Goal: Feedback & Contribution: Submit feedback/report problem

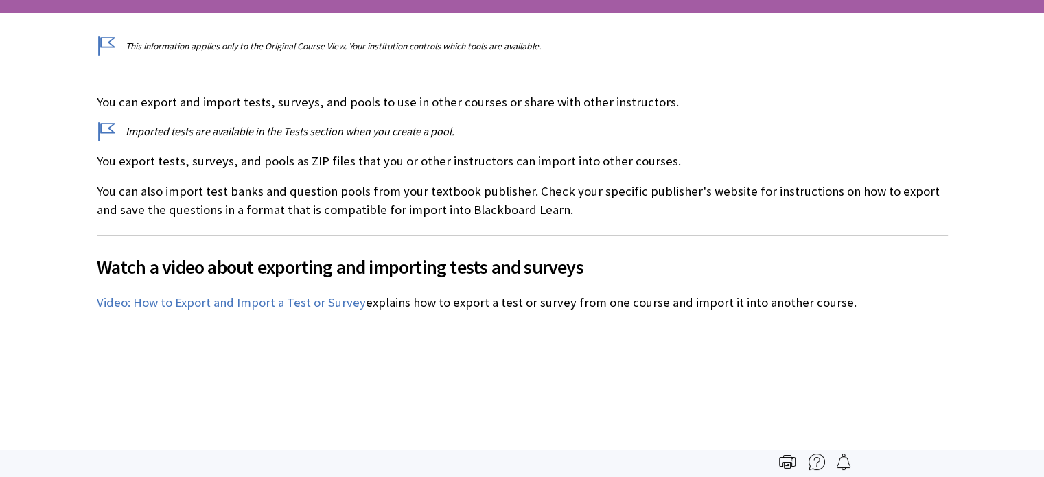
scroll to position [2309, 0]
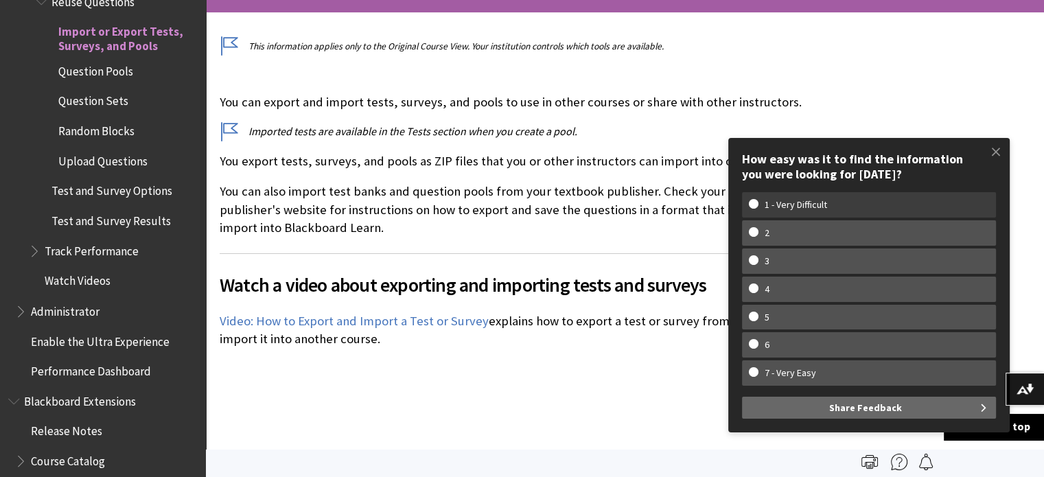
click at [783, 202] on w-span "1 - Very Difficult" at bounding box center [796, 205] width 94 height 12
click at [758, 202] on input "1 - Very Difficult" at bounding box center [753, 203] width 9 height 9
radio input "true"
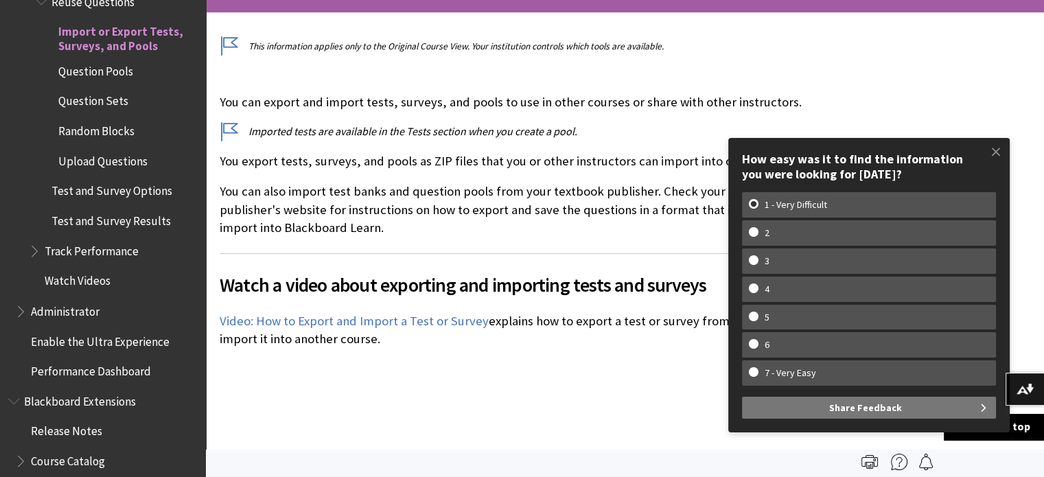
click at [876, 412] on span "Share Feedback" at bounding box center [865, 408] width 73 height 22
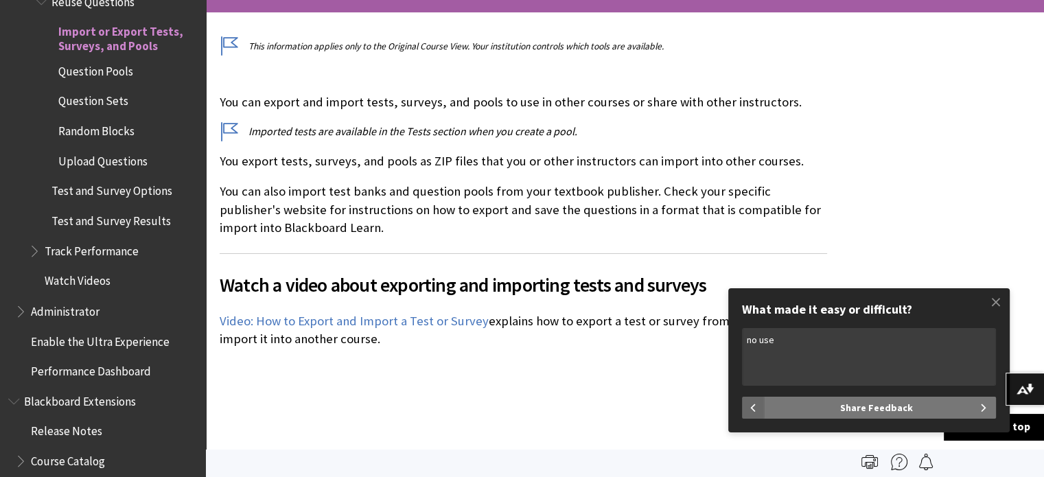
type textarea "no use"
click at [862, 408] on span "Share Feedback" at bounding box center [876, 408] width 73 height 22
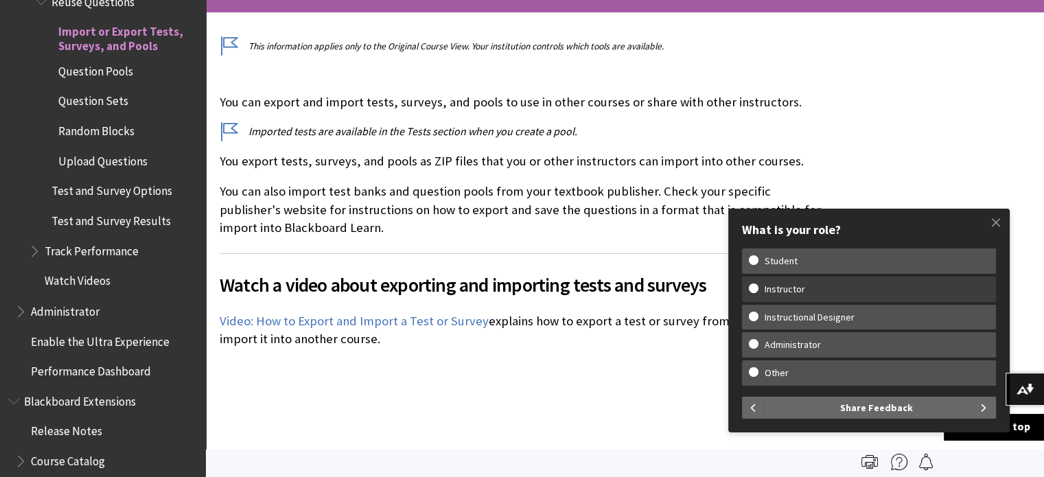
click at [790, 293] on w-span "Instructor" at bounding box center [785, 290] width 72 height 12
click at [758, 292] on input "Instructor" at bounding box center [753, 288] width 9 height 9
radio input "true"
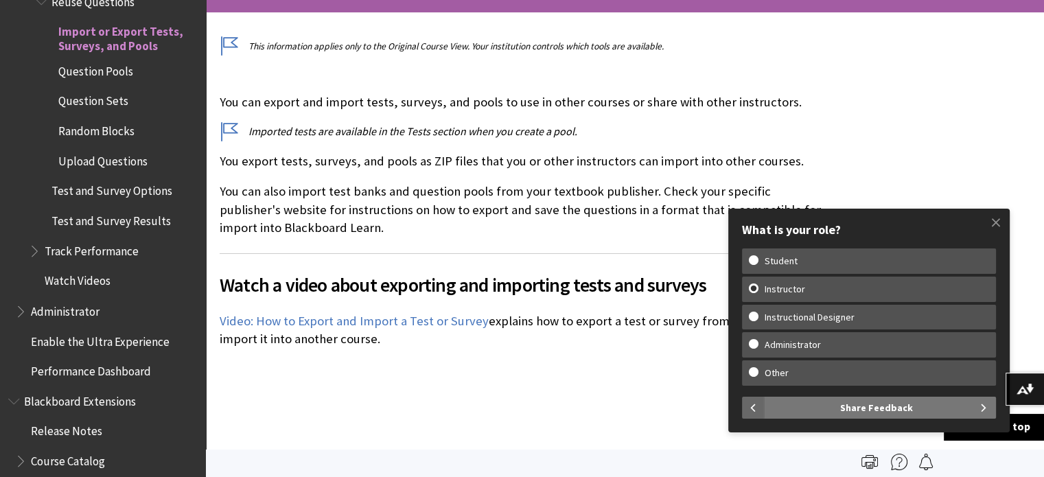
click at [879, 408] on span "Share Feedback" at bounding box center [876, 408] width 73 height 22
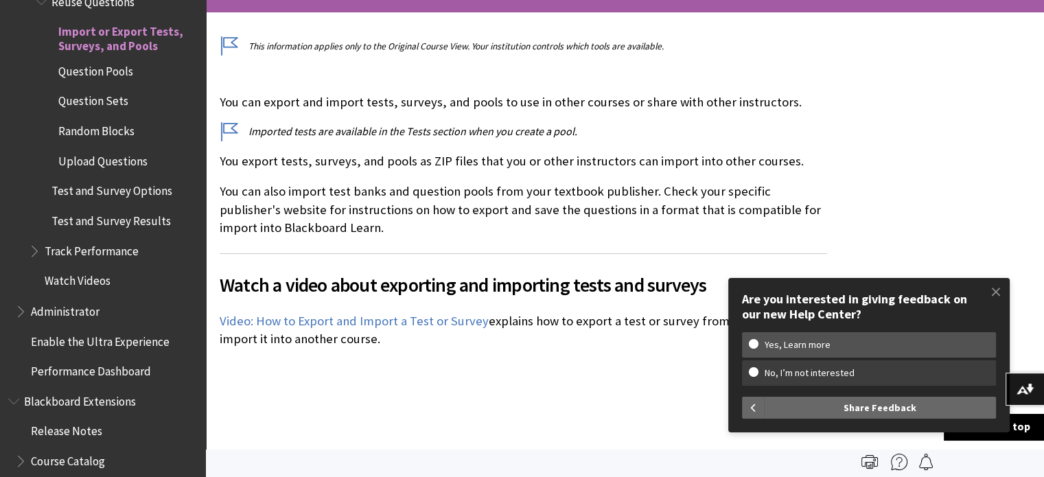
click at [820, 373] on w-span "No, I’m not interested" at bounding box center [810, 373] width 122 height 12
click at [758, 373] on input "No, I’m not interested" at bounding box center [753, 371] width 9 height 9
radio input "true"
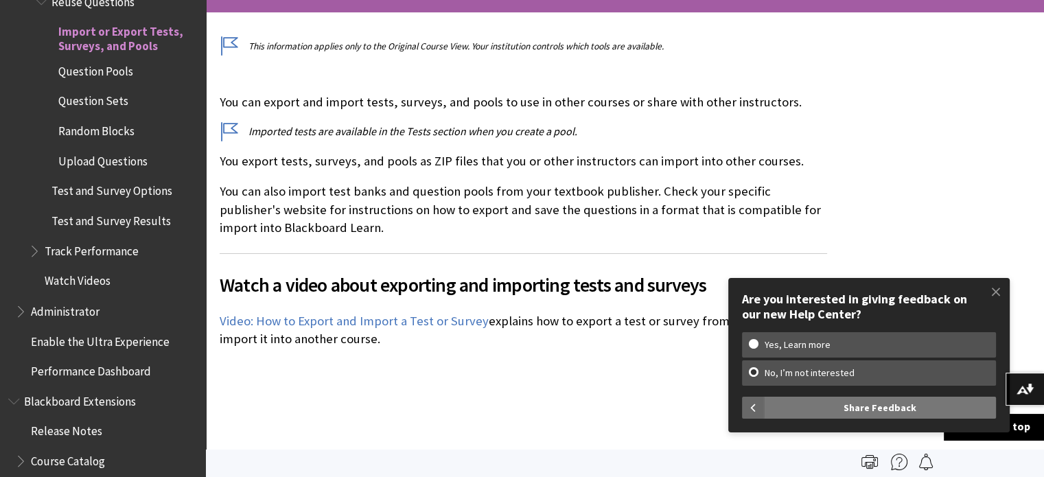
click at [868, 413] on span "Share Feedback" at bounding box center [880, 408] width 73 height 22
